Goal: Entertainment & Leisure: Browse casually

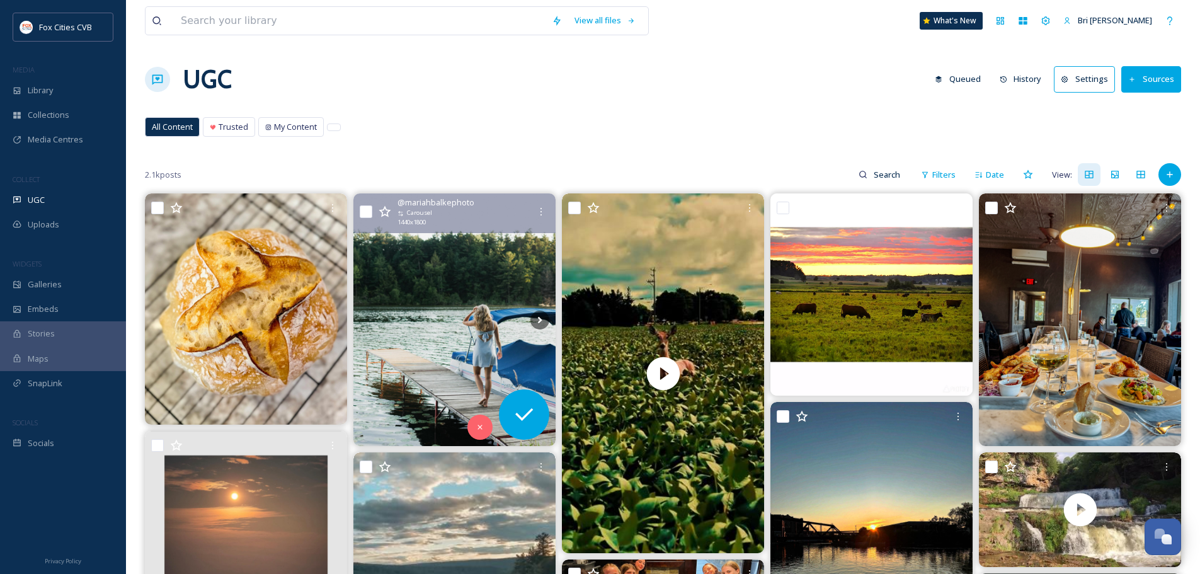
drag, startPoint x: 0, startPoint y: 0, endPoint x: 486, endPoint y: 239, distance: 541.6
click at [486, 239] on img at bounding box center [455, 319] width 202 height 253
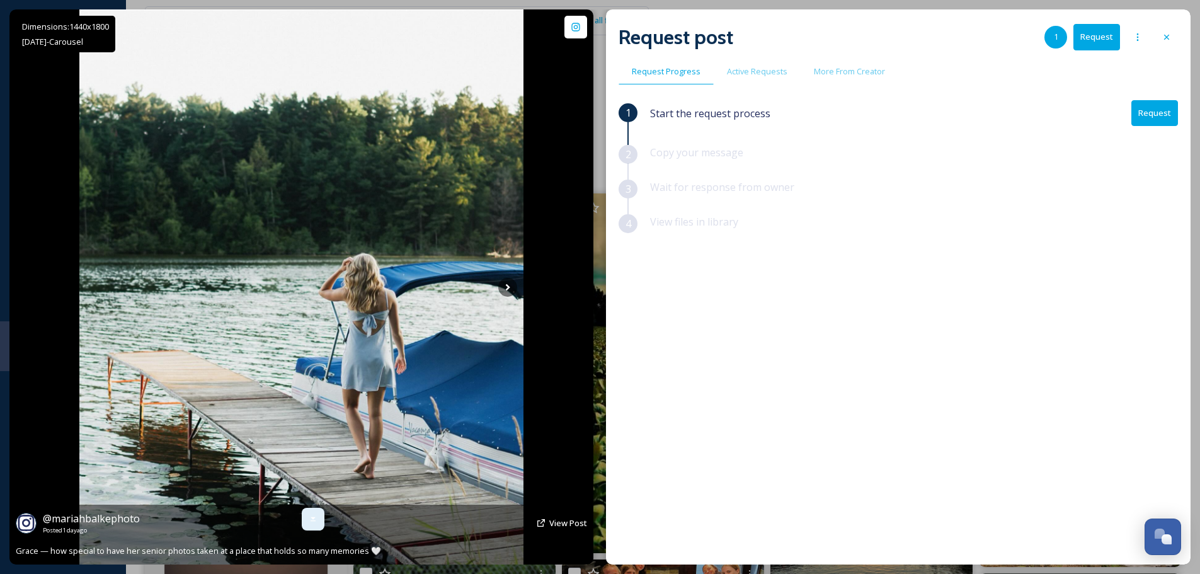
click at [308, 516] on icon at bounding box center [313, 519] width 10 height 10
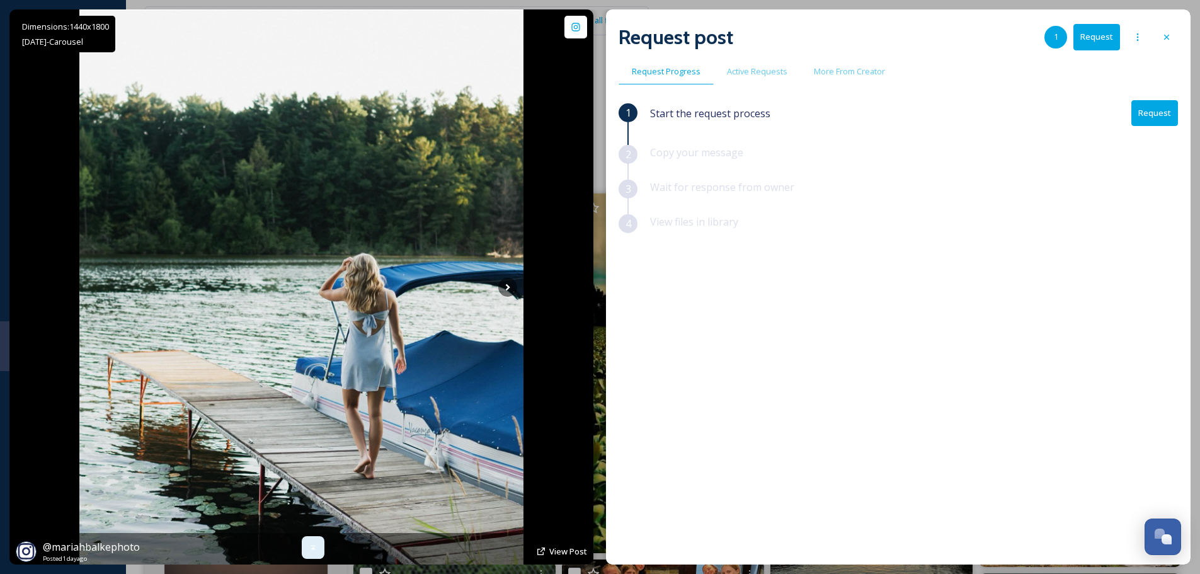
click at [315, 543] on div at bounding box center [313, 547] width 23 height 23
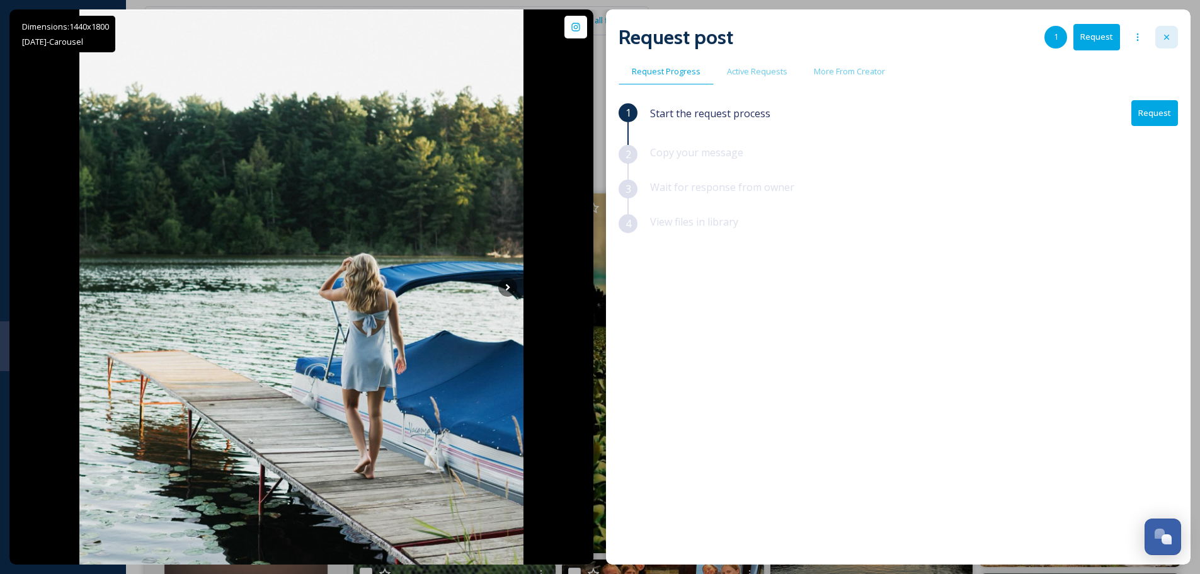
click at [1170, 46] on div at bounding box center [1167, 37] width 23 height 23
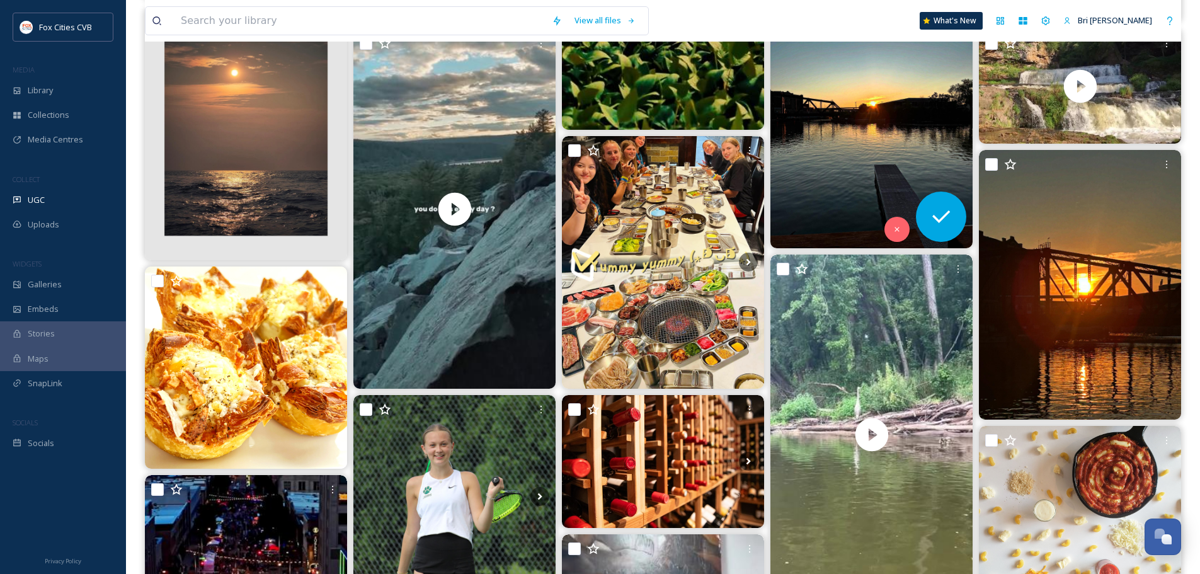
scroll to position [441, 0]
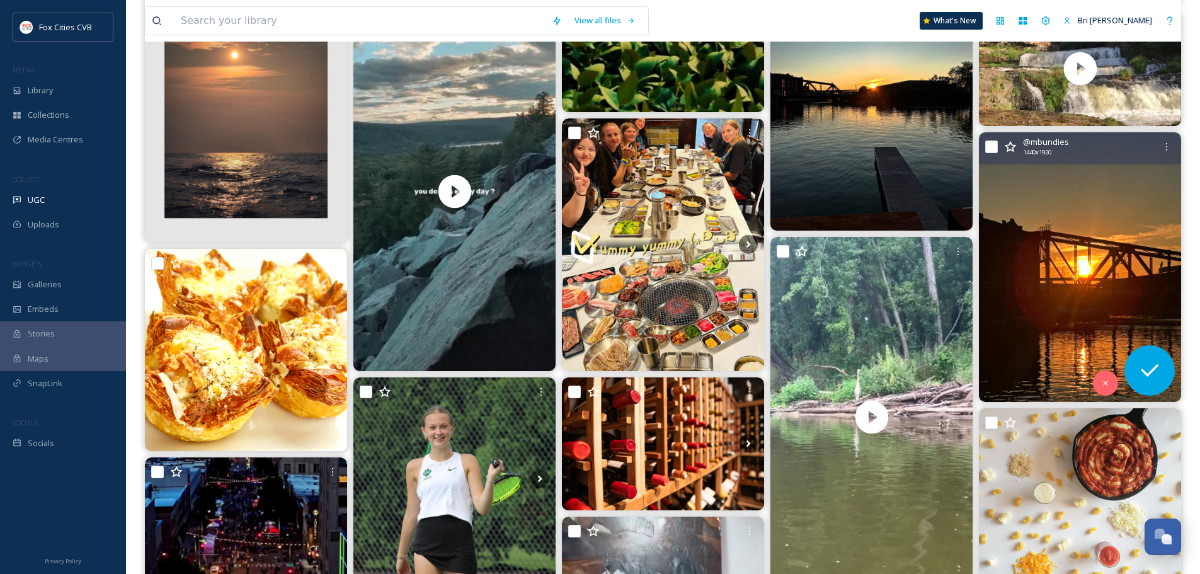
click at [1025, 217] on img at bounding box center [1080, 267] width 202 height 270
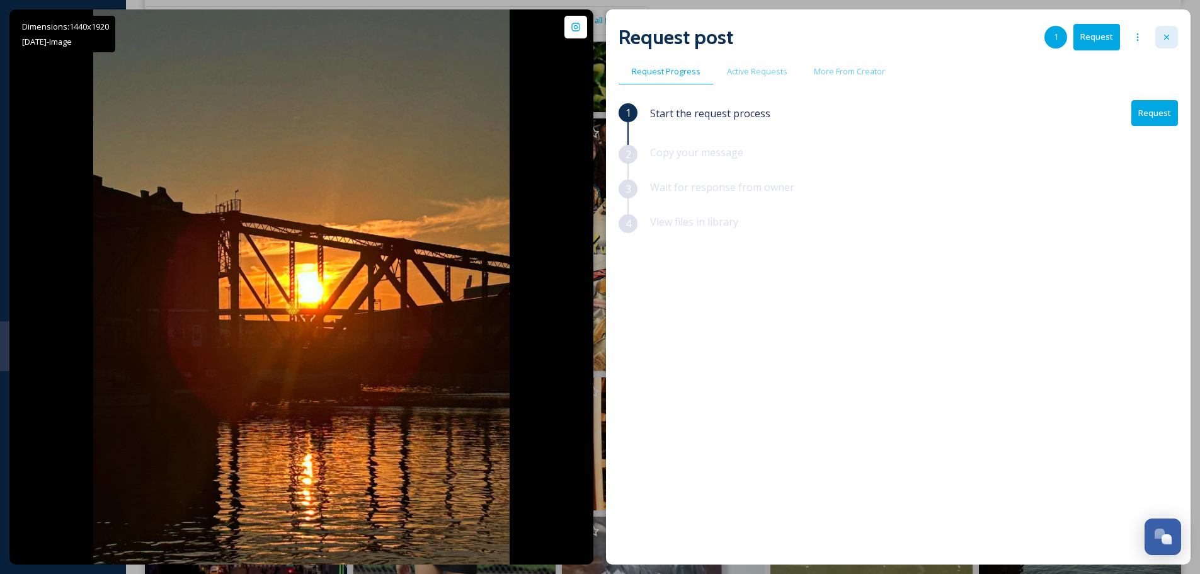
click at [1172, 30] on div at bounding box center [1167, 37] width 23 height 23
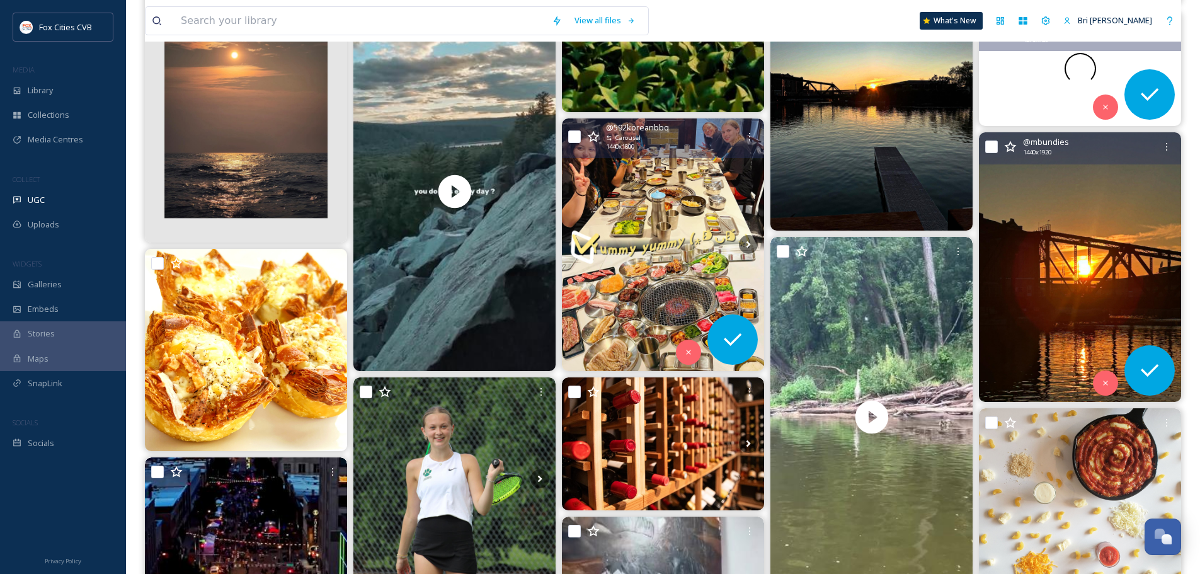
scroll to position [504, 0]
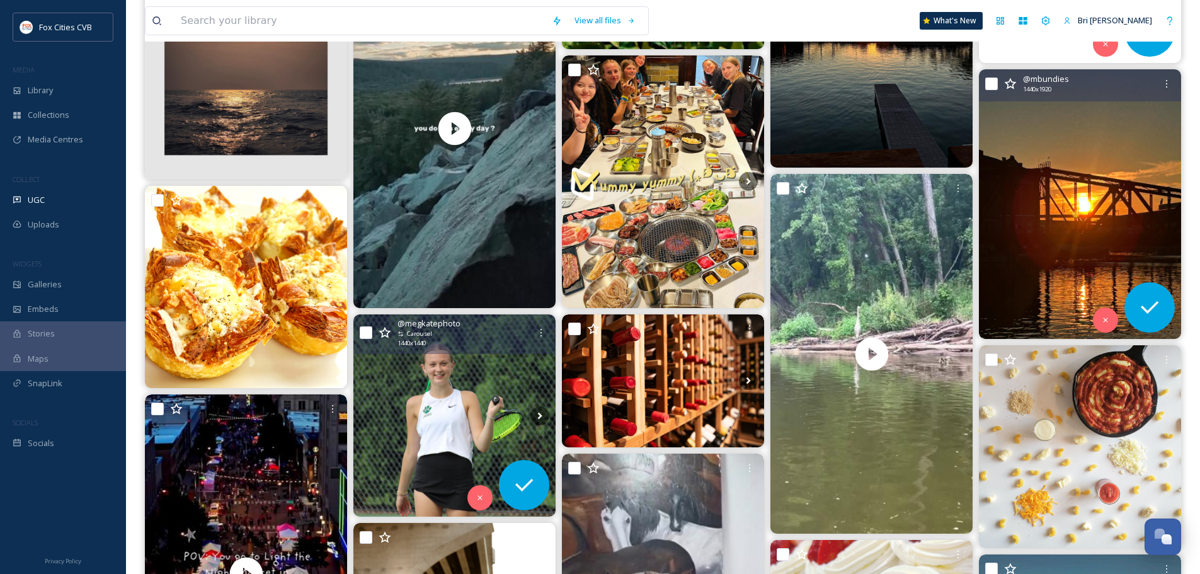
click at [446, 400] on img at bounding box center [455, 415] width 202 height 202
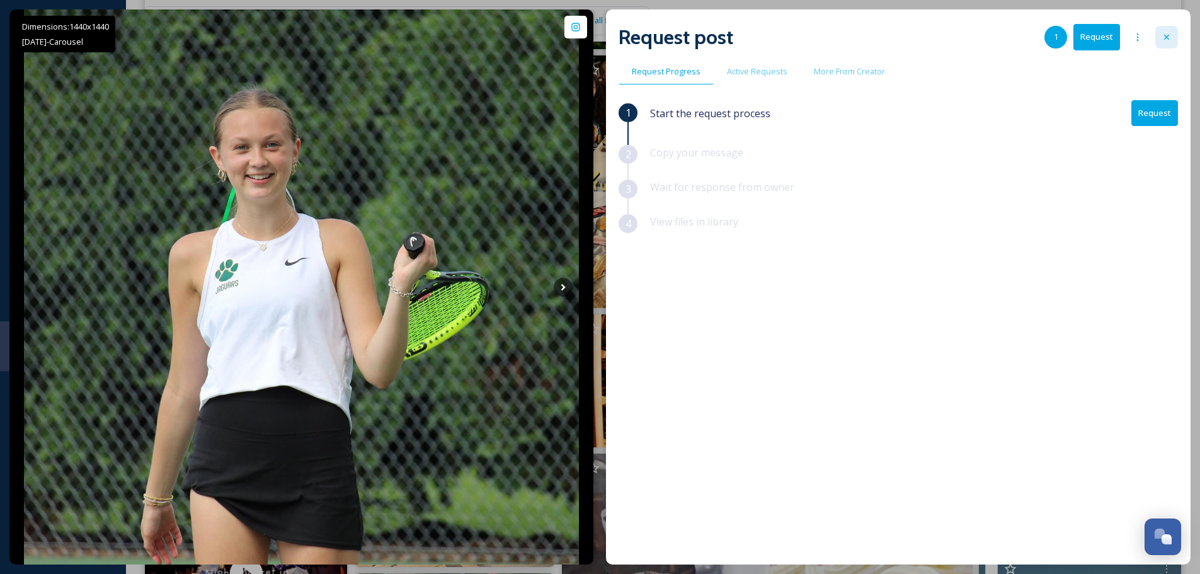
click at [1164, 37] on icon at bounding box center [1167, 37] width 10 height 10
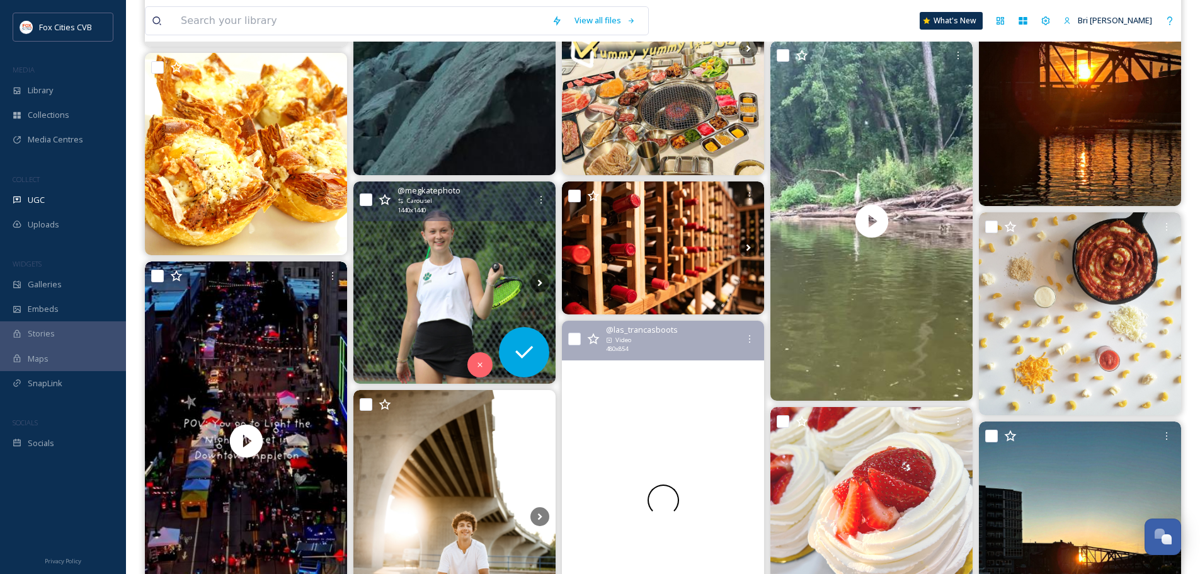
scroll to position [756, 0]
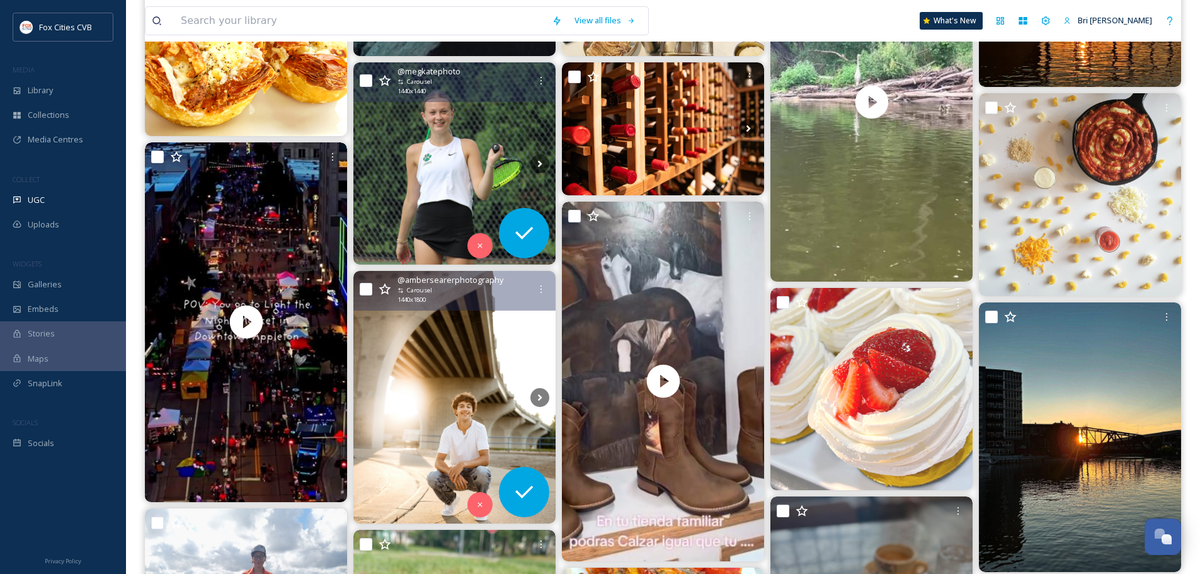
click at [479, 355] on img at bounding box center [455, 397] width 202 height 253
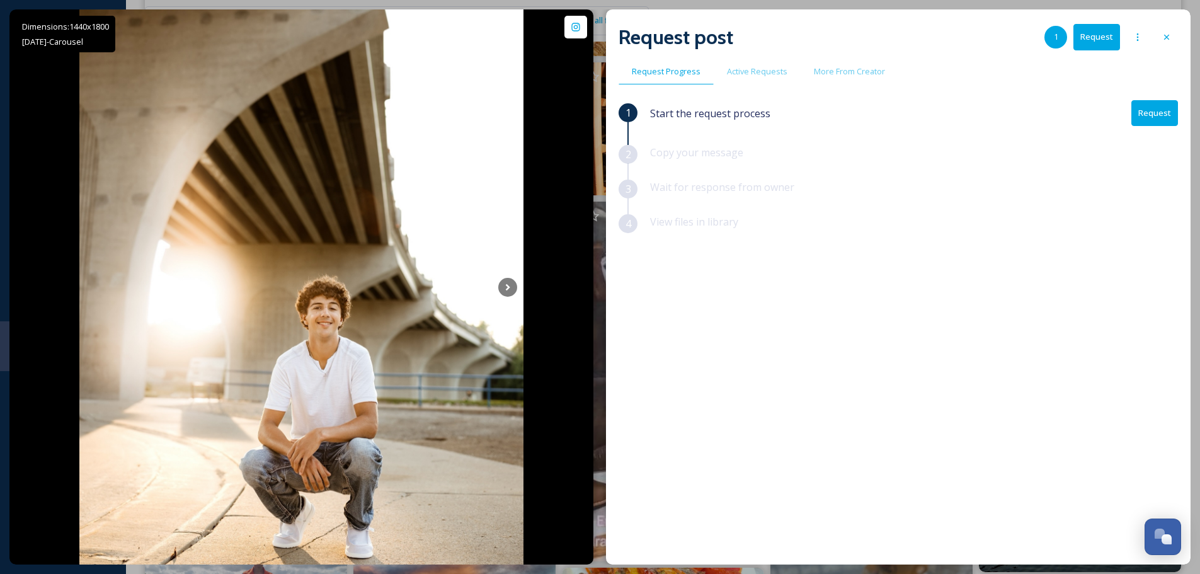
click at [1171, 37] on icon at bounding box center [1167, 37] width 10 height 10
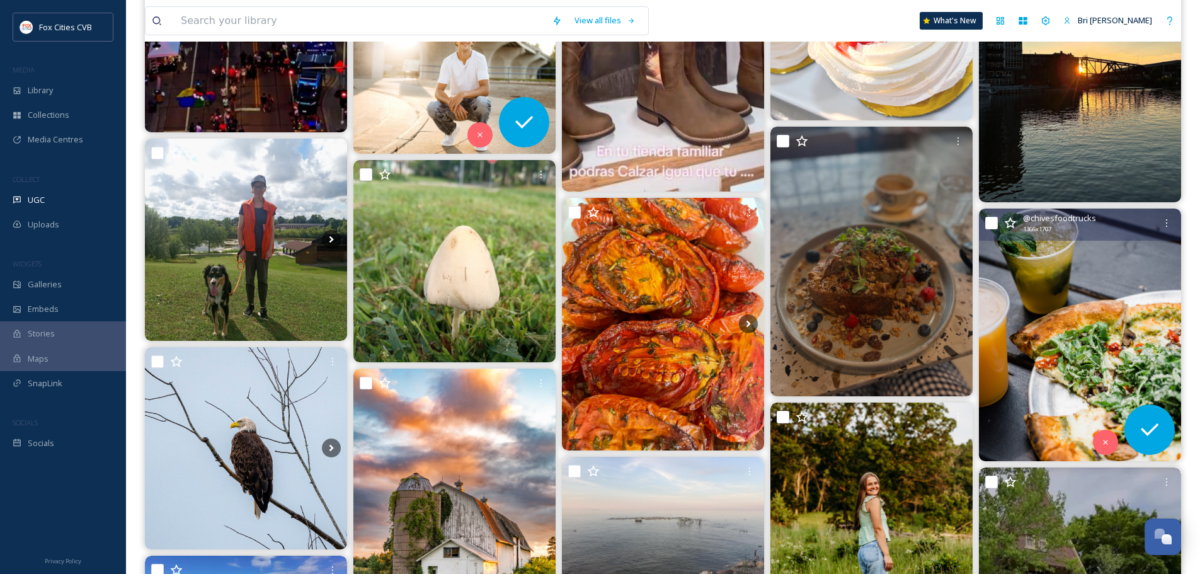
scroll to position [1323, 0]
